Goal: Task Accomplishment & Management: Use online tool/utility

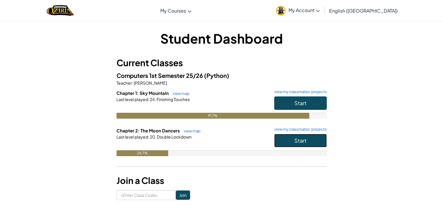
click at [289, 142] on button "Start" at bounding box center [300, 140] width 53 height 13
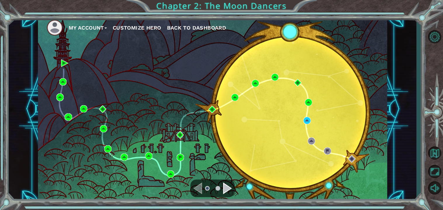
click at [229, 189] on div "Navigate to the next page" at bounding box center [227, 188] width 9 height 12
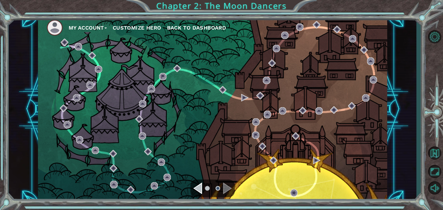
click at [200, 188] on div "Navigate to the previous page" at bounding box center [197, 188] width 9 height 12
